Goal: Find specific page/section: Find specific page/section

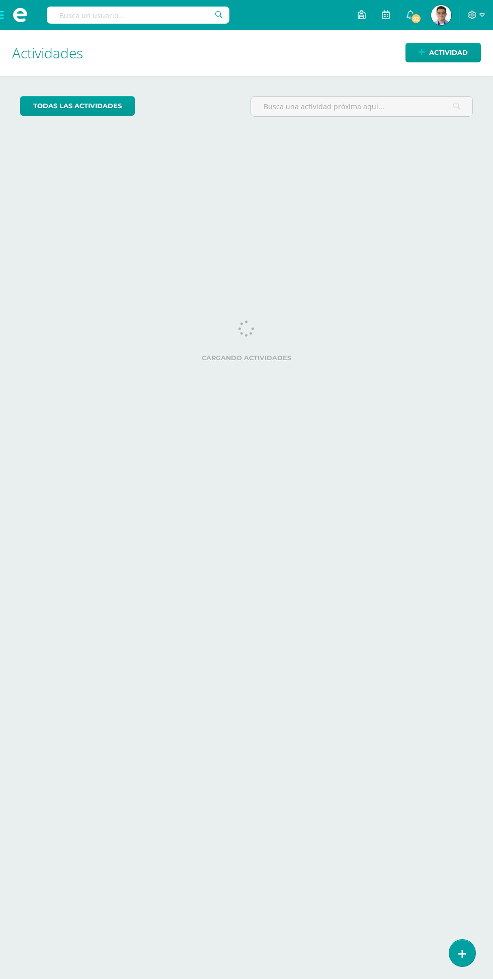
click at [114, 14] on input "text" at bounding box center [138, 15] width 183 height 17
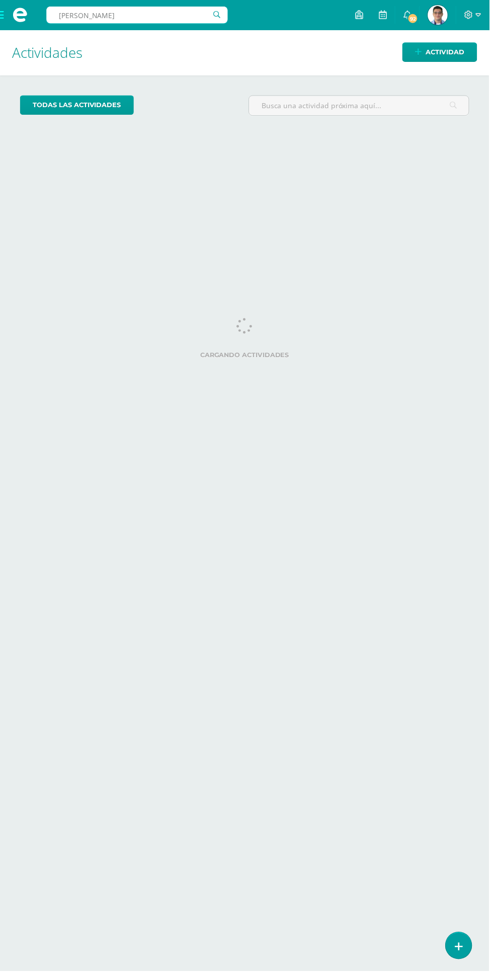
type input "Valentina"
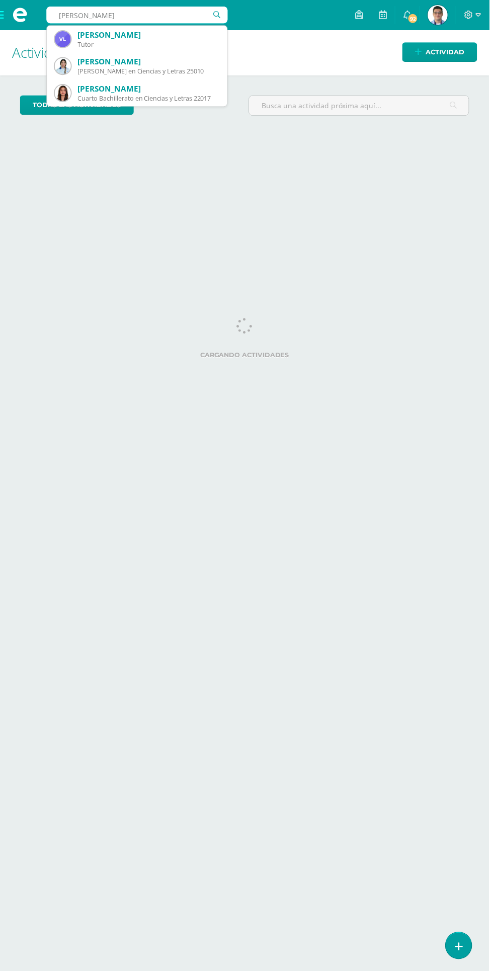
click at [108, 98] on div "Cuarto Bachillerato en Ciencias y Letras 22017" at bounding box center [150, 99] width 142 height 9
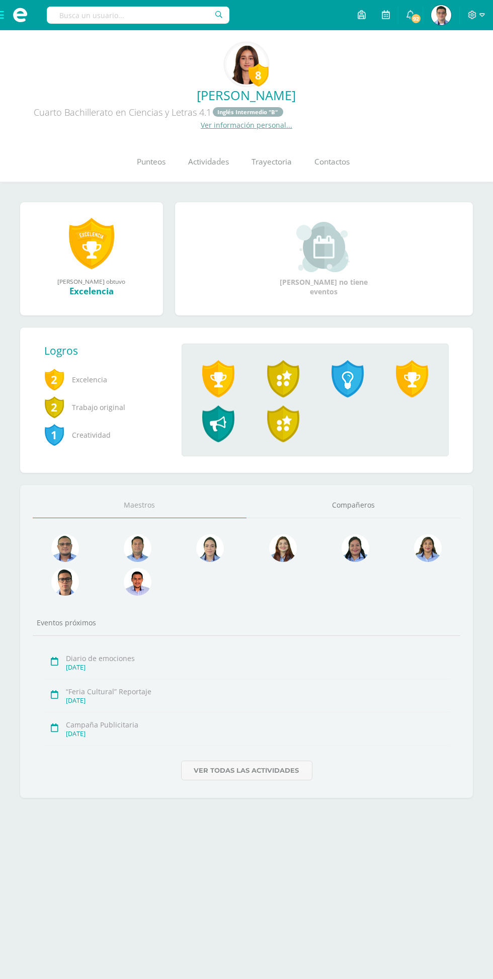
click at [134, 19] on input "text" at bounding box center [138, 15] width 183 height 17
click at [129, 14] on input "text" at bounding box center [138, 15] width 183 height 17
type input "[PERSON_NAME]"
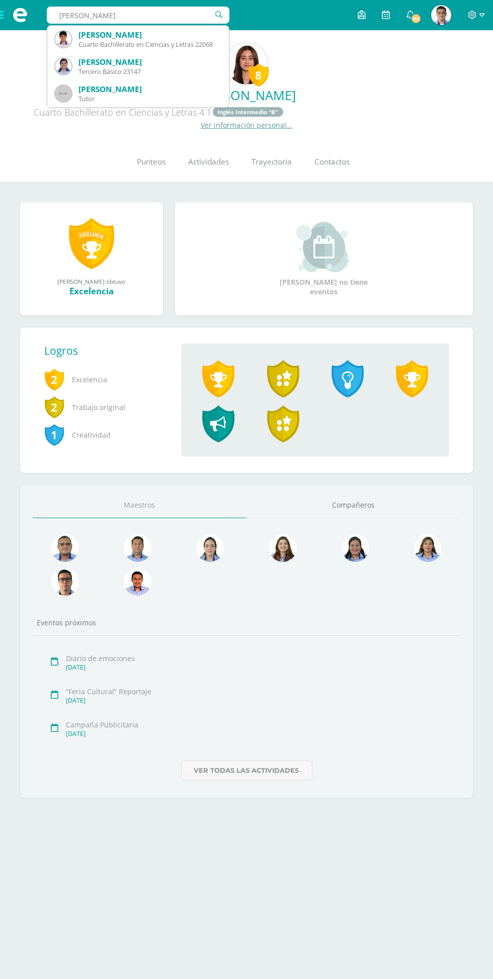
click at [112, 36] on div "[PERSON_NAME]" at bounding box center [150, 35] width 142 height 11
